Goal: Use online tool/utility: Use online tool/utility

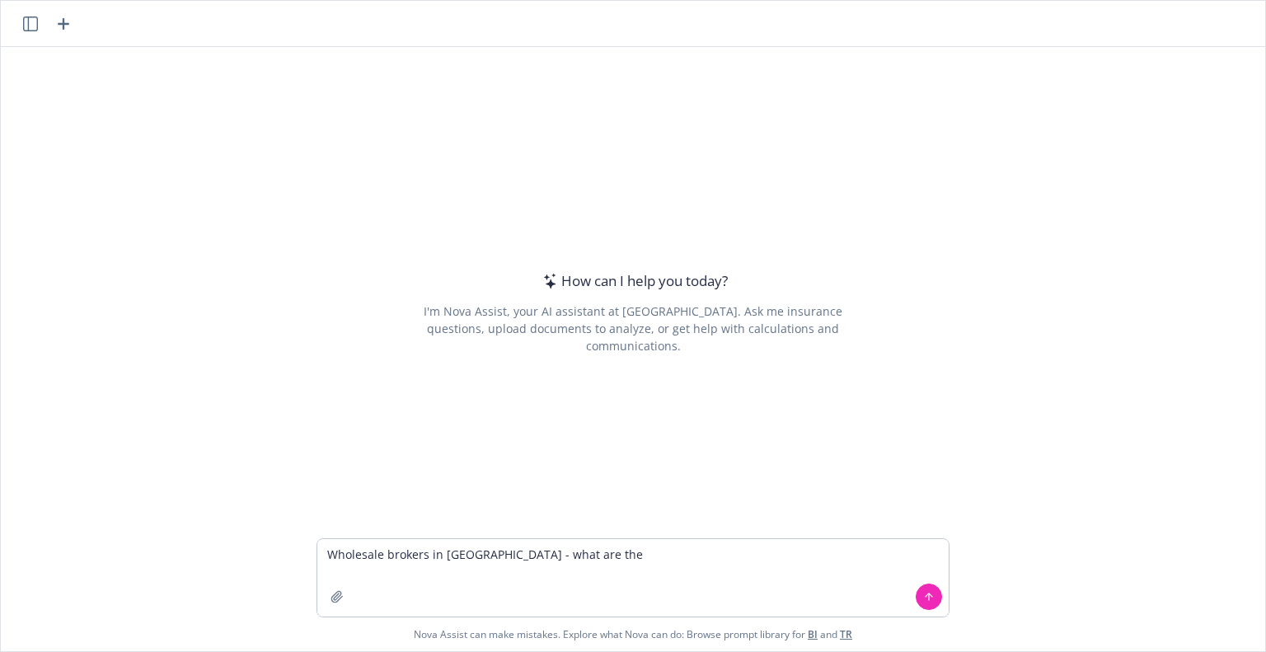
type textarea "Wholesale brokers in [GEOGRAPHIC_DATA] - what are they"
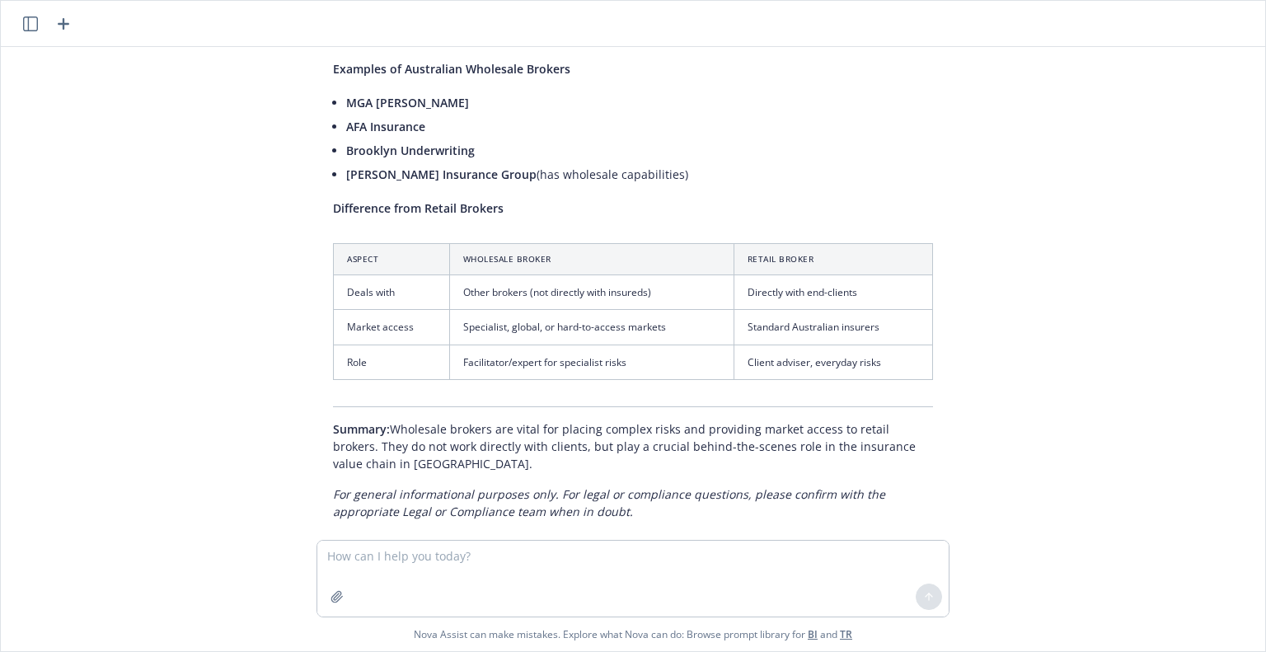
scroll to position [706, 0]
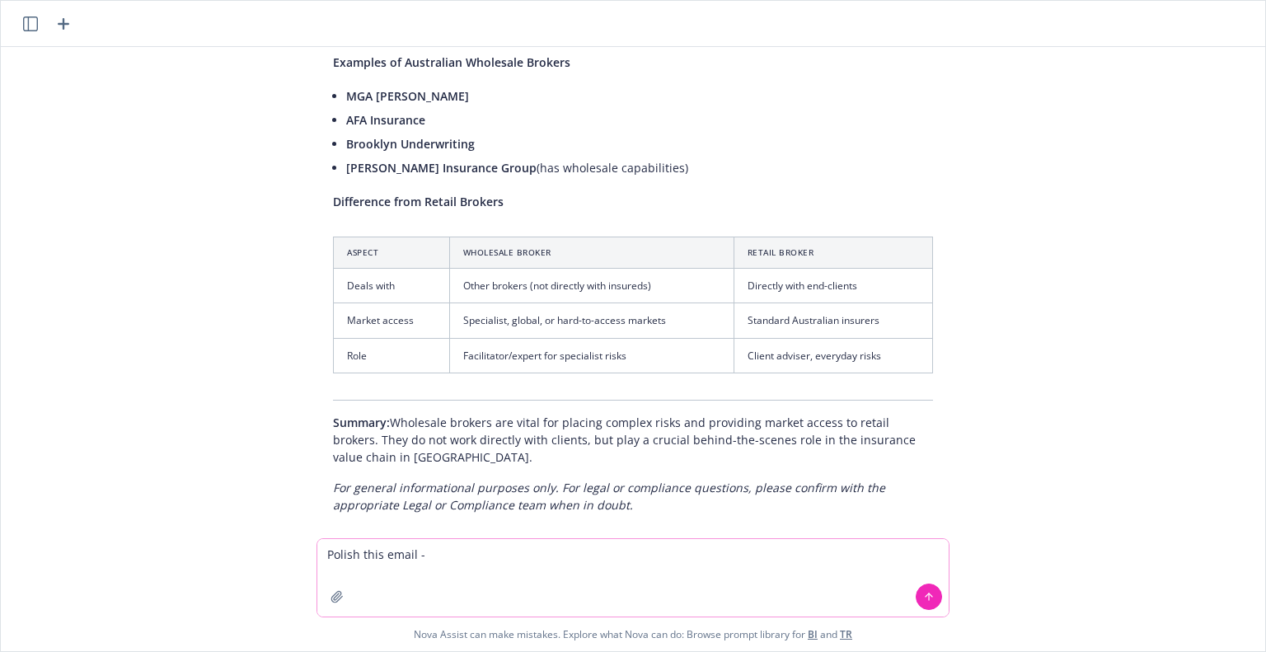
paste textarea "Hi [PERSON_NAME], I met with [PERSON_NAME] a bit ago to discuss the situation i…"
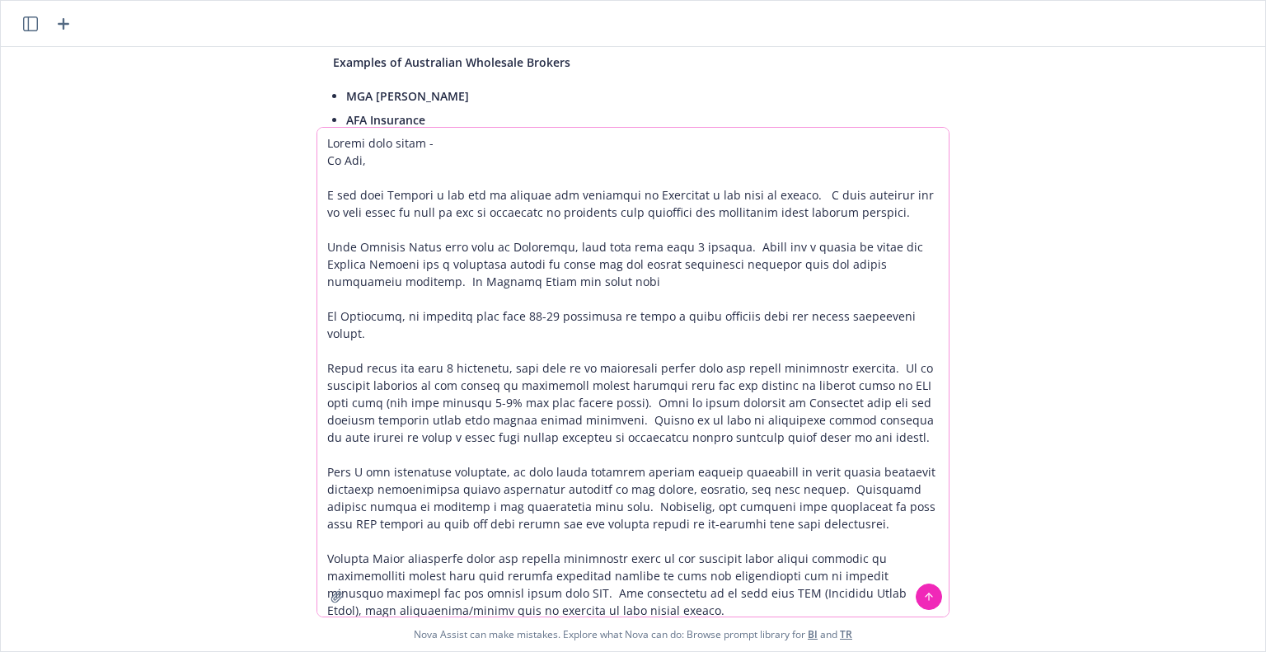
scroll to position [383, 0]
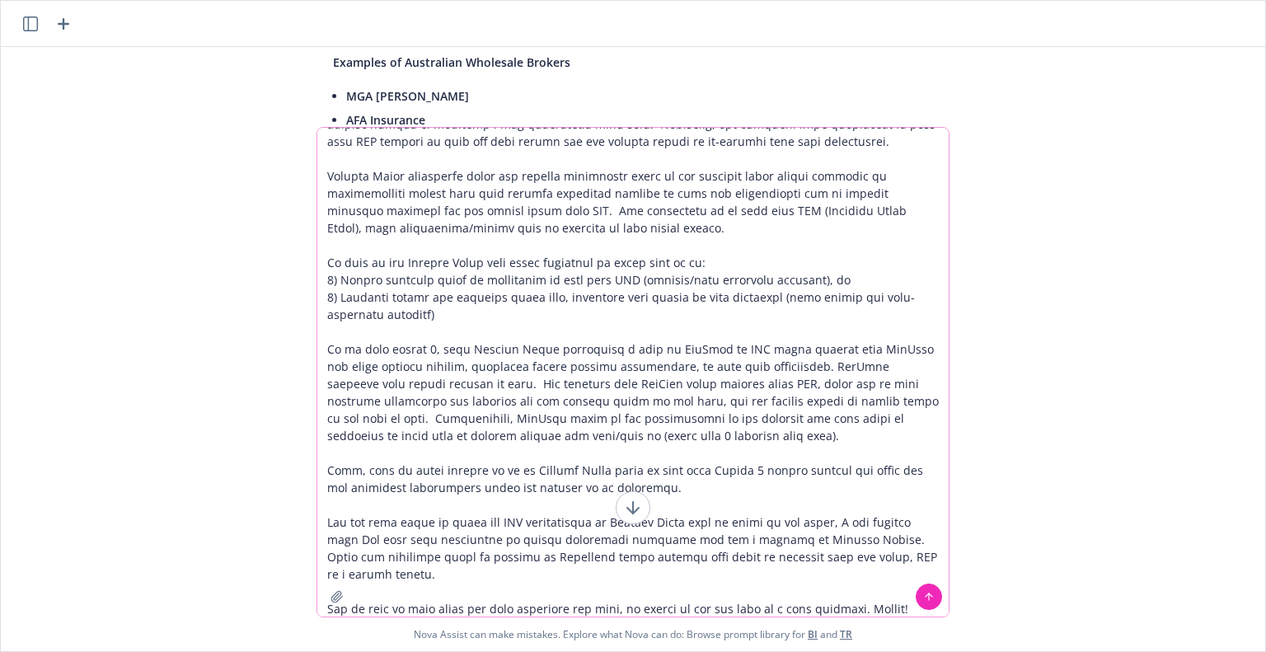
drag, startPoint x: 749, startPoint y: 128, endPoint x: 660, endPoint y: 65, distance: 108.9
click at [694, 27] on div "Wholesale brokers in [GEOGRAPHIC_DATA] - what are they Wholesale brokers in [GE…" at bounding box center [633, 326] width 1265 height 651
click at [472, 247] on textarea at bounding box center [633, 372] width 632 height 489
drag, startPoint x: 367, startPoint y: 172, endPoint x: 323, endPoint y: 157, distance: 46.1
click at [342, 35] on div "Wholesale brokers in [GEOGRAPHIC_DATA] - what are they Wholesale brokers in [GE…" at bounding box center [633, 326] width 1265 height 651
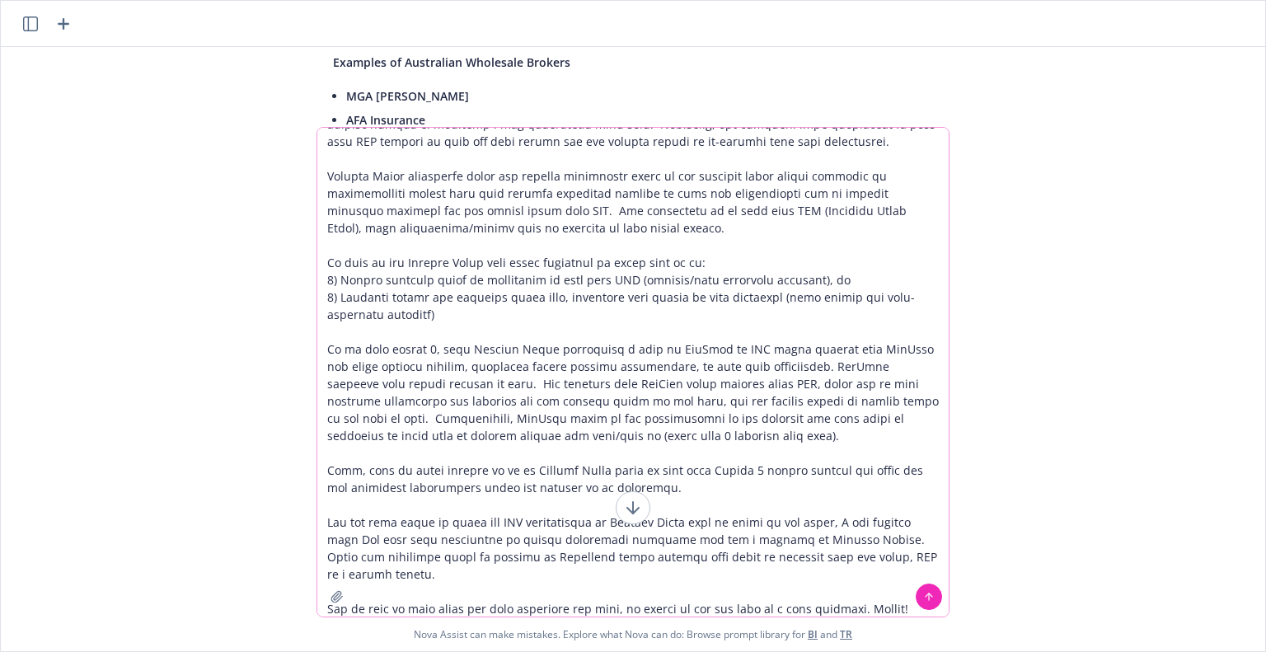
click at [331, 175] on textarea at bounding box center [633, 372] width 632 height 489
click at [442, 162] on textarea at bounding box center [633, 372] width 632 height 489
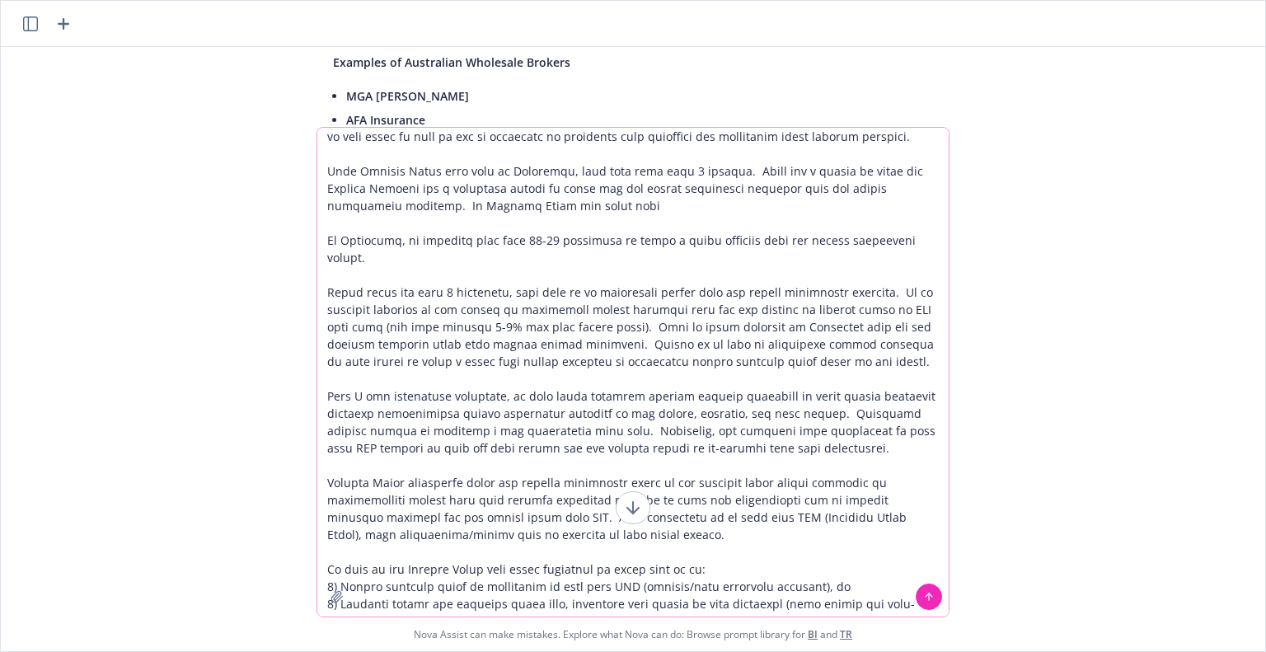
scroll to position [7, 0]
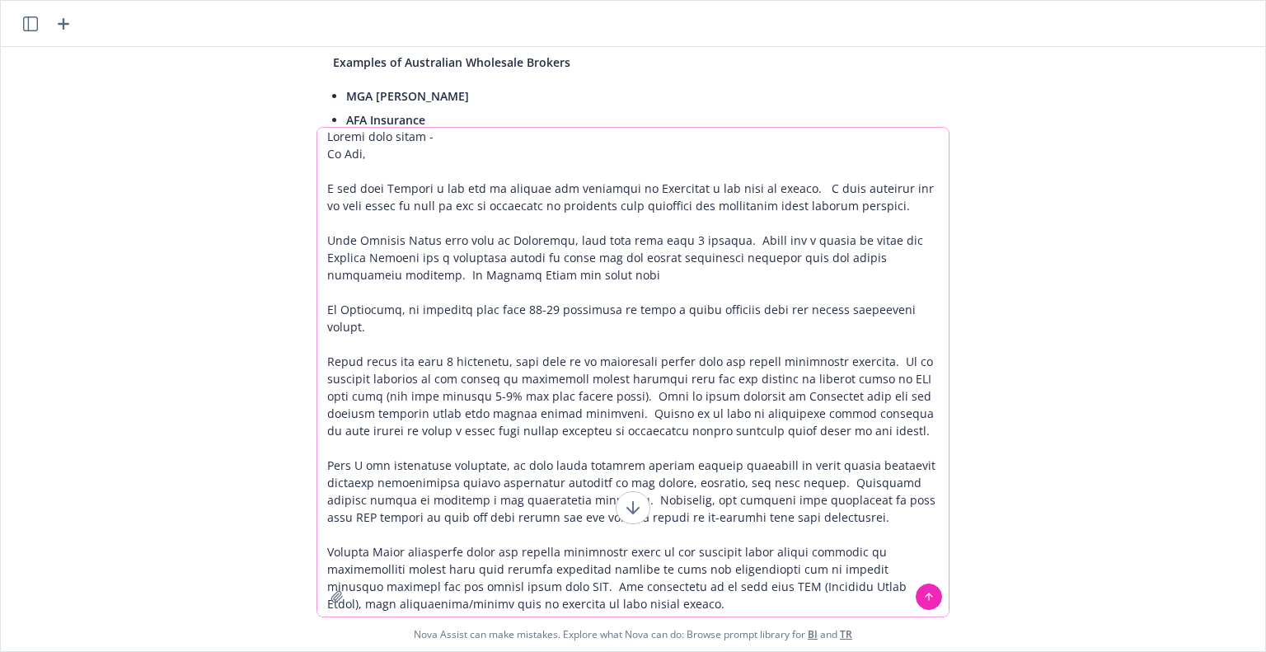
type textarea "Polish this email - Hi [PERSON_NAME], I met with [PERSON_NAME] a bit ago to dis…"
click at [927, 604] on button at bounding box center [929, 597] width 26 height 26
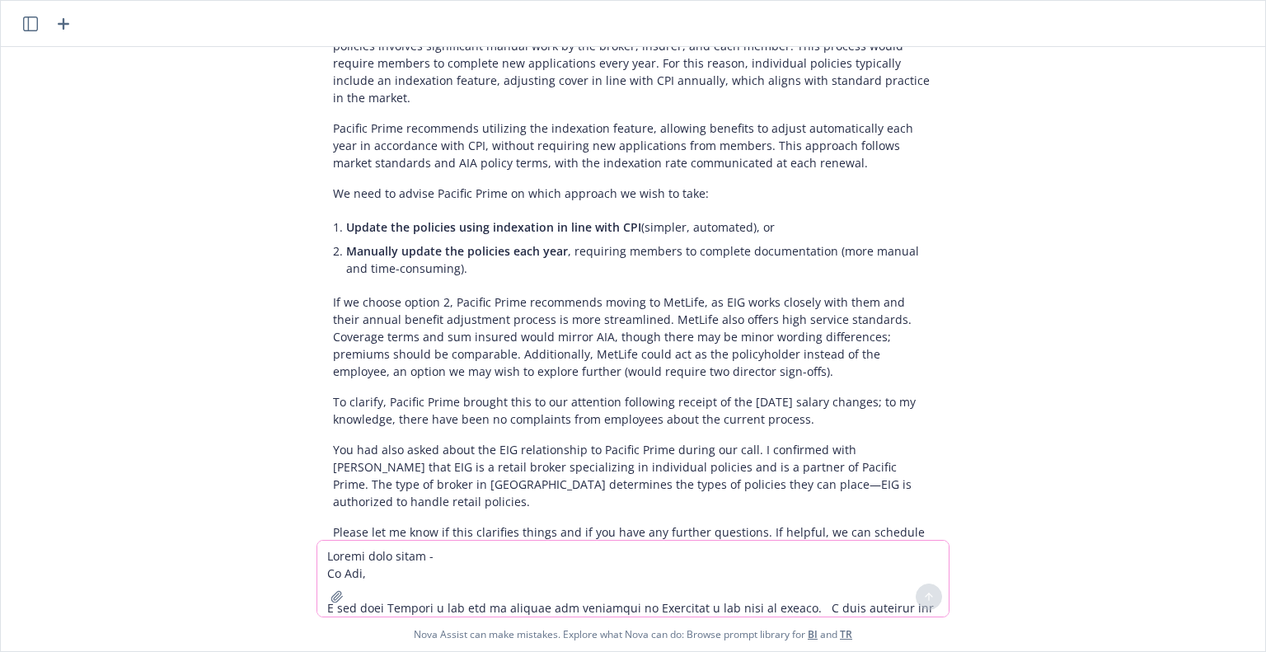
scroll to position [2602, 0]
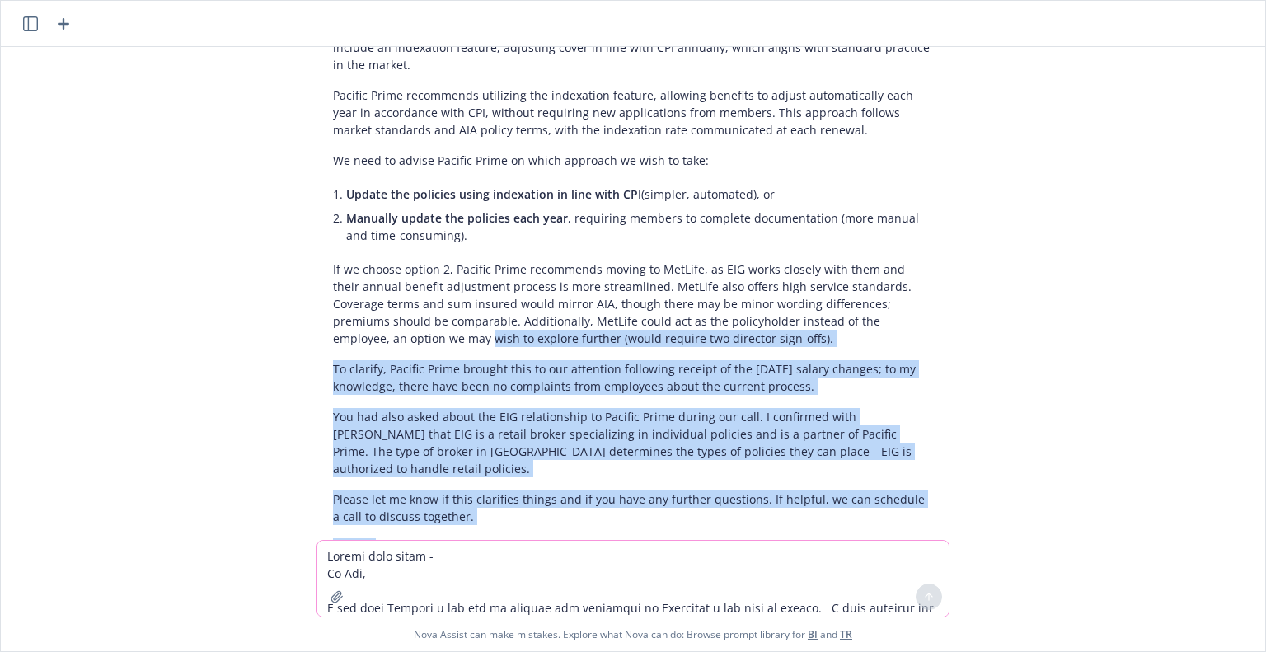
drag, startPoint x: 373, startPoint y: 422, endPoint x: 287, endPoint y: 216, distance: 223.2
click at [287, 216] on div "Wholesale brokers in [GEOGRAPHIC_DATA] - what are they Wholesale brokers in [GE…" at bounding box center [633, 293] width 1265 height 493
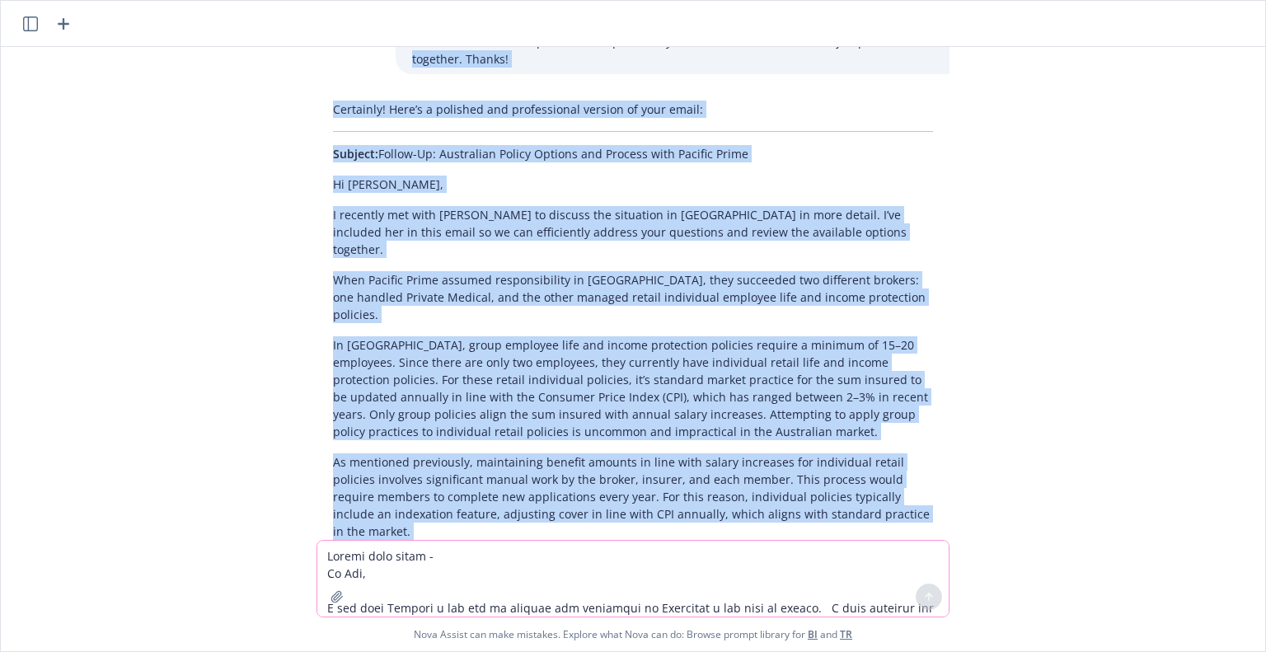
scroll to position [2085, 0]
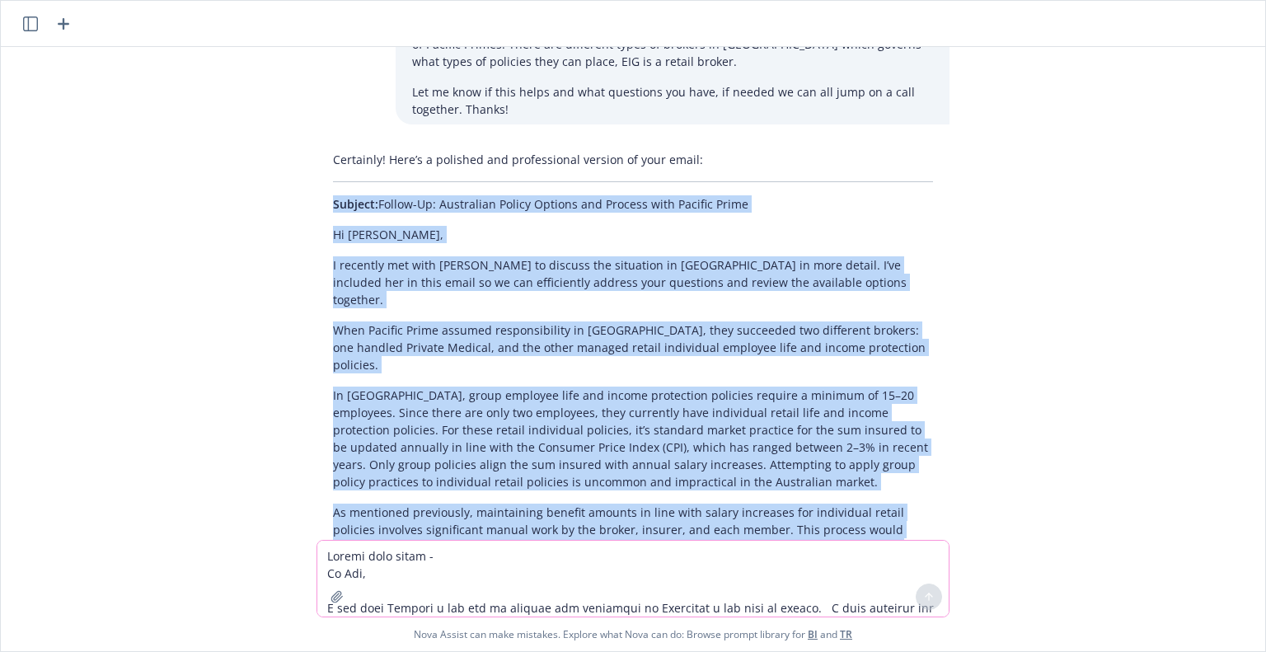
copy div "Loremip: Dolors-Am: Consectetu Adipis Elitsed doe Tempori utla Etdolor Magna Al…"
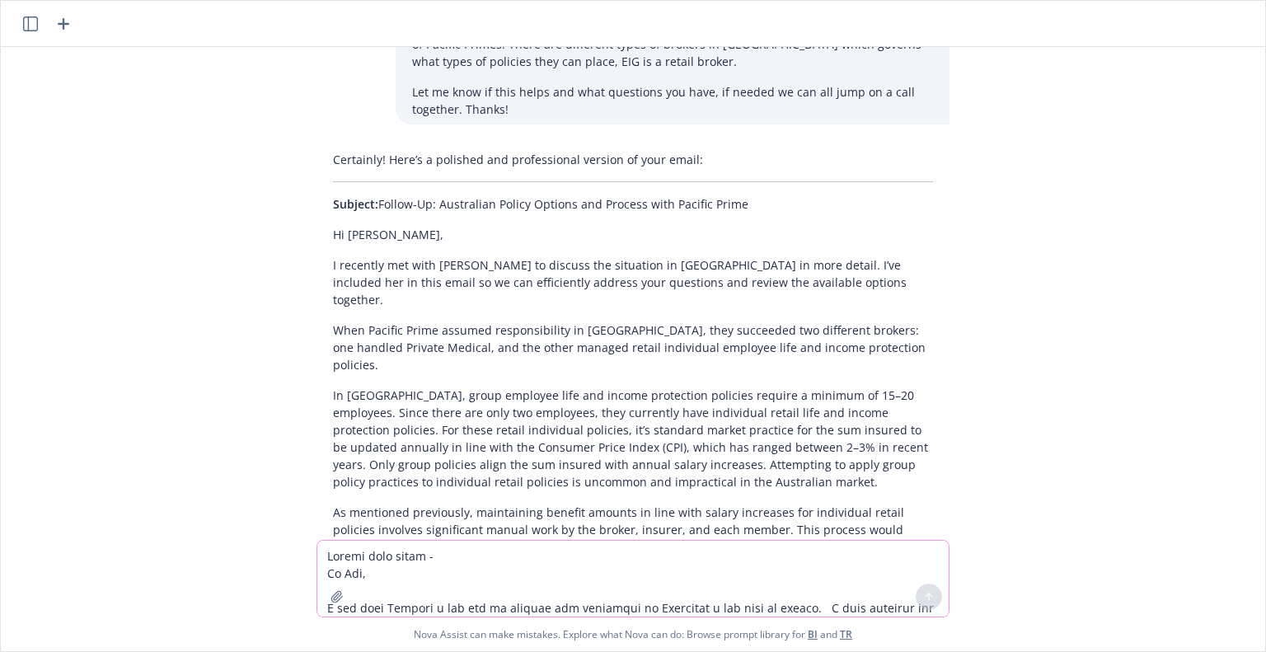
click at [402, 568] on textarea at bounding box center [633, 579] width 632 height 76
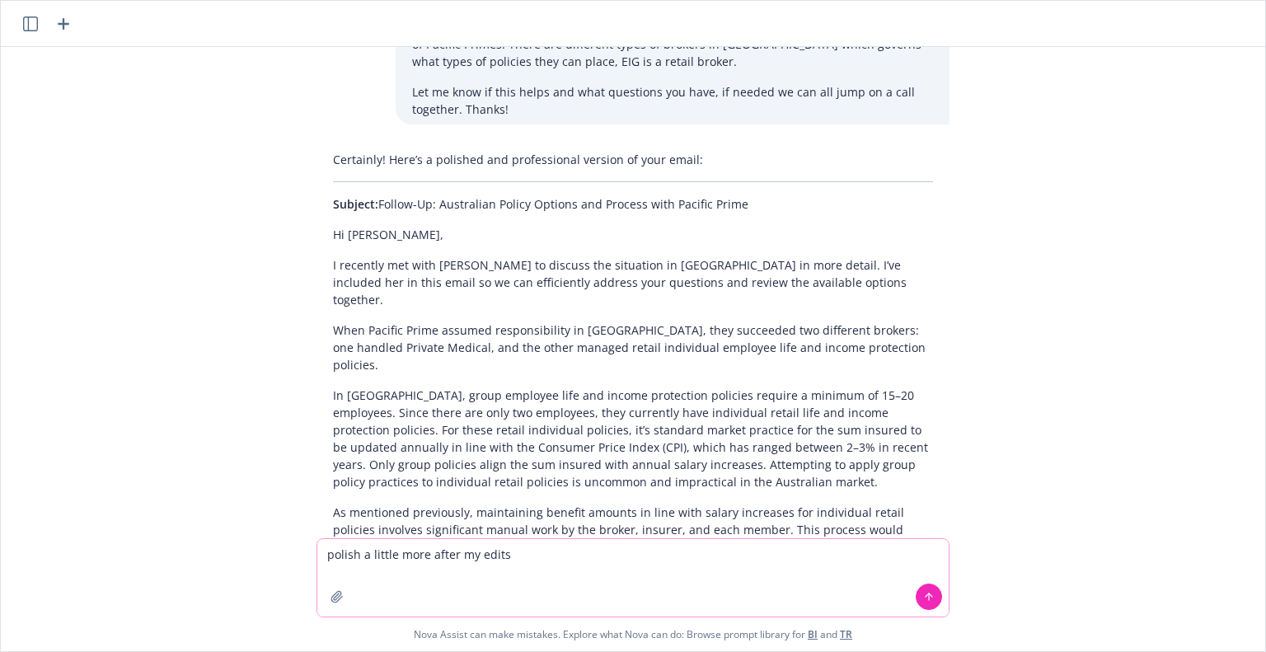
paste textarea "L ipsu dol sita Consect ad elitsed doe temporinc ut Laboreetd ma aliq enimad. M…"
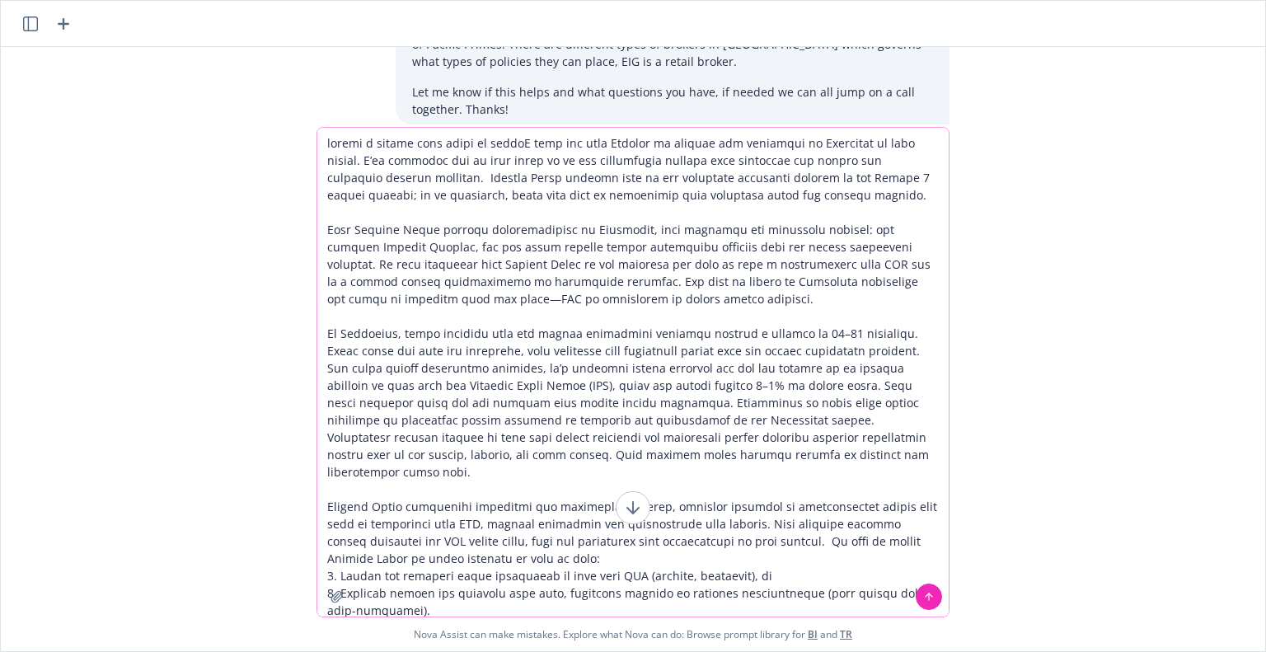
scroll to position [175, 0]
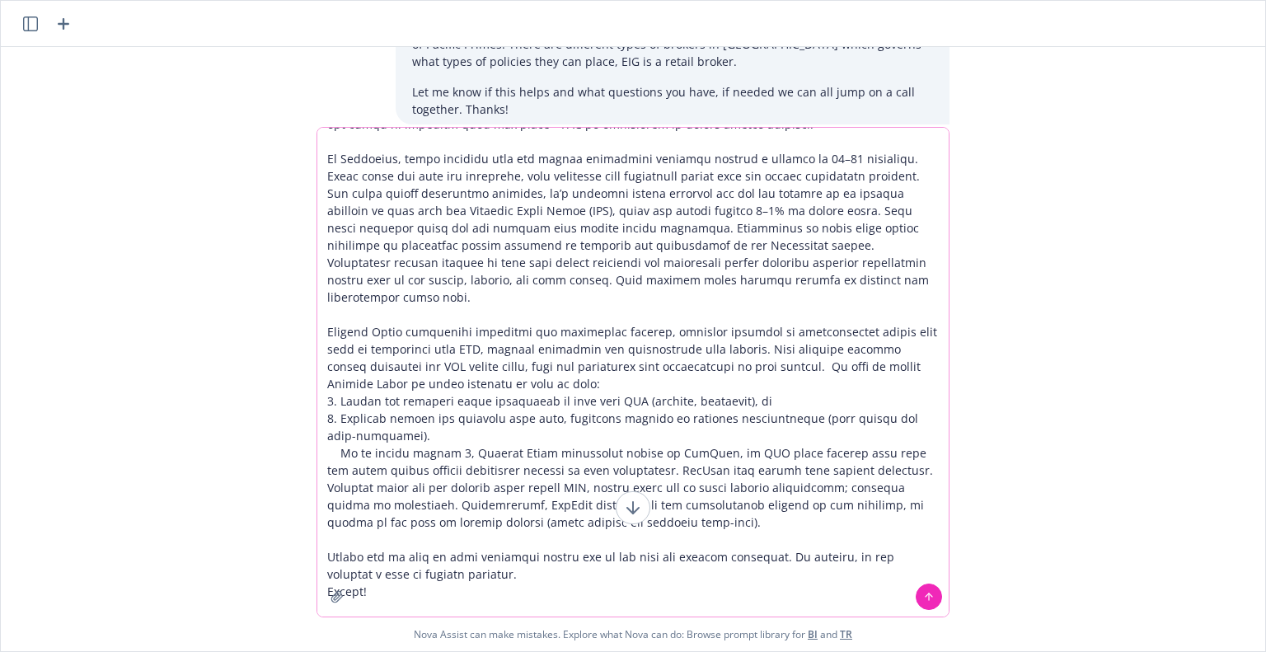
type textarea "loremi d sitame cons adipi el seddoE temp inc utla Etdolor ma aliquae adm venia…"
click at [926, 596] on icon at bounding box center [929, 595] width 7 height 3
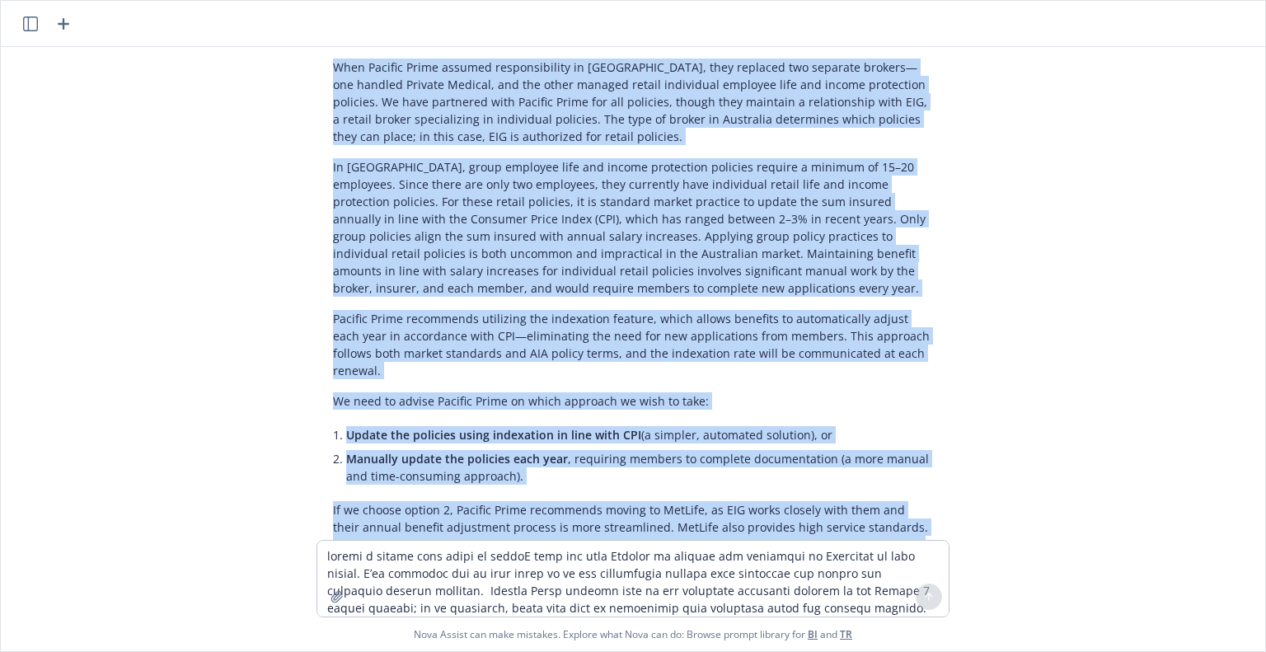
scroll to position [4117, 0]
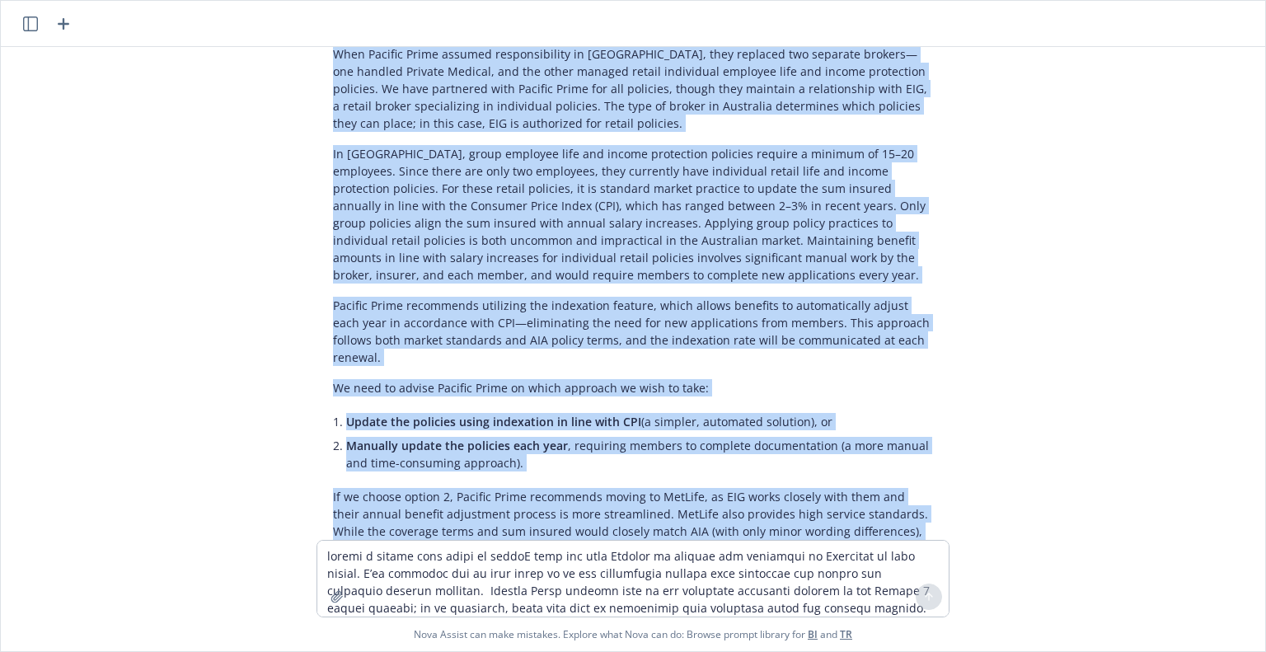
drag, startPoint x: 392, startPoint y: 210, endPoint x: 564, endPoint y: 494, distance: 331.9
click at [564, 494] on div "Certainly! Here’s a further polished version of your email for clarity and prof…" at bounding box center [633, 270] width 633 height 778
copy div "Lo Ips, D sita con adip Elitsed do eiusmod tem incididun ut Laboreetd ma aliq e…"
